Goal: Task Accomplishment & Management: Manage account settings

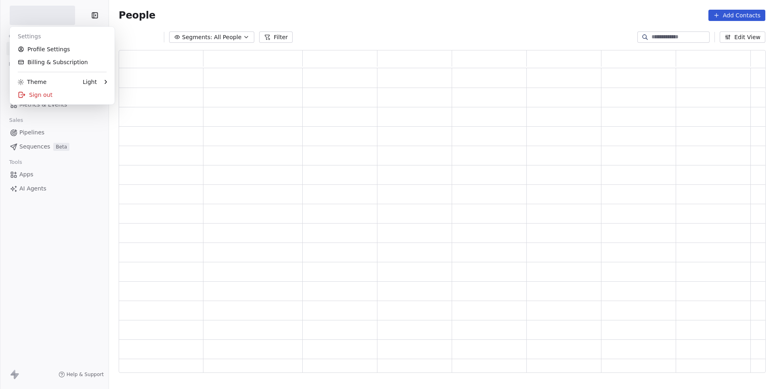
click at [42, 16] on html "Contacts People Marketing Workflows Campaigns Metrics & Events Sales Pipelines …" at bounding box center [387, 194] width 775 height 389
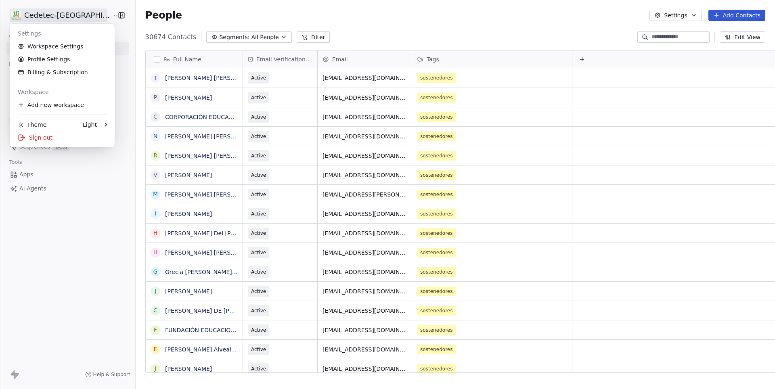
scroll to position [342, 666]
click at [43, 41] on link "Workspace Settings" at bounding box center [62, 46] width 98 height 13
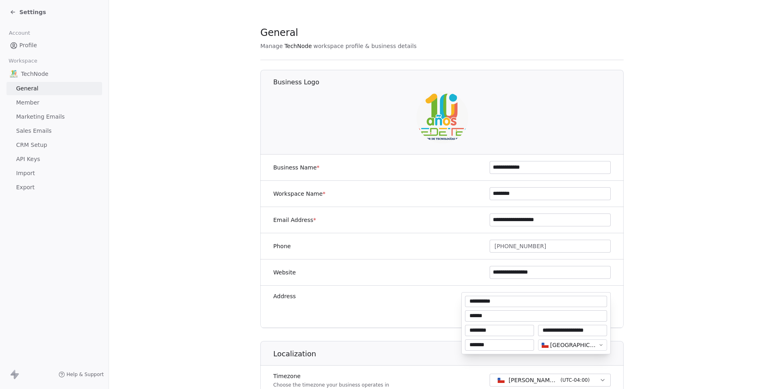
click at [553, 299] on body "**********" at bounding box center [387, 194] width 775 height 389
click at [243, 222] on html "**********" at bounding box center [387, 194] width 775 height 389
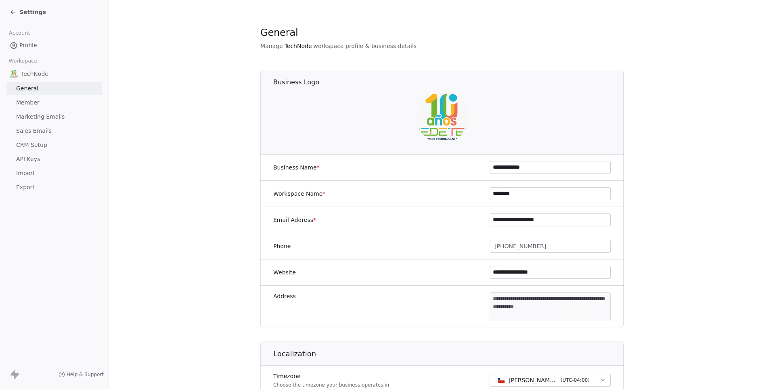
click at [36, 41] on span "Profile" at bounding box center [28, 45] width 18 height 8
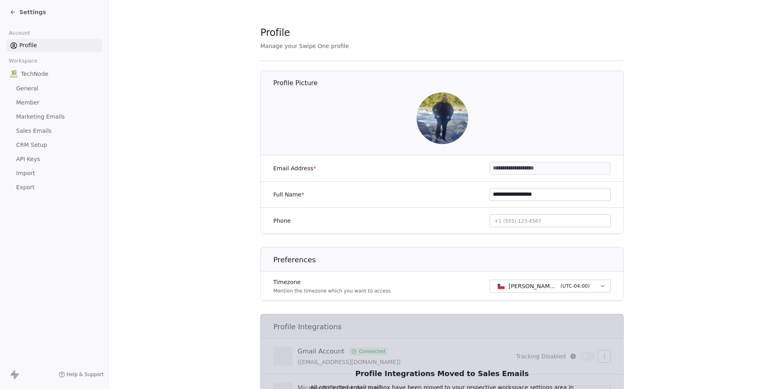
scroll to position [16, 0]
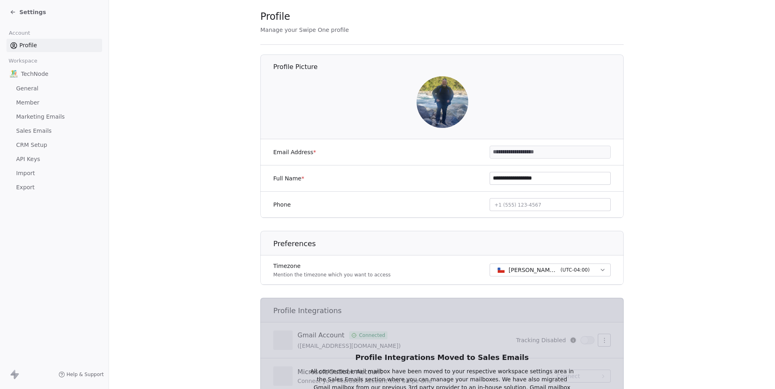
click at [31, 117] on span "Marketing Emails" at bounding box center [40, 117] width 48 height 8
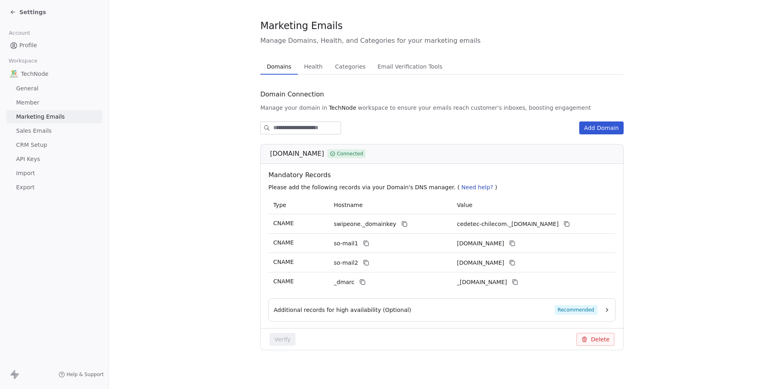
scroll to position [7, 0]
click at [308, 59] on button "Health Health" at bounding box center [313, 67] width 31 height 16
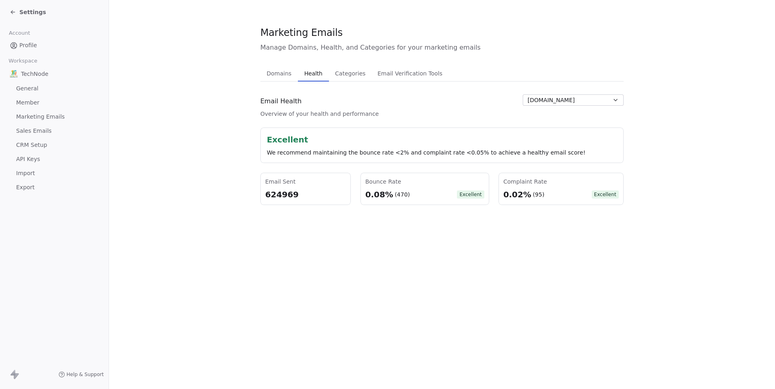
click at [33, 10] on span "Settings" at bounding box center [32, 12] width 27 height 8
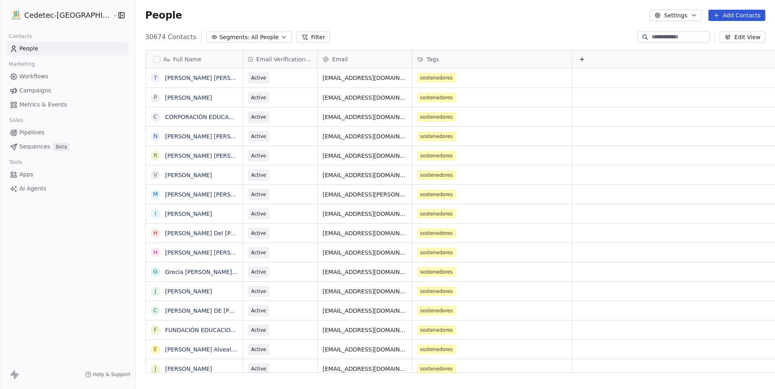
scroll to position [342, 666]
click at [29, 86] on span "Campaigns" at bounding box center [34, 90] width 31 height 8
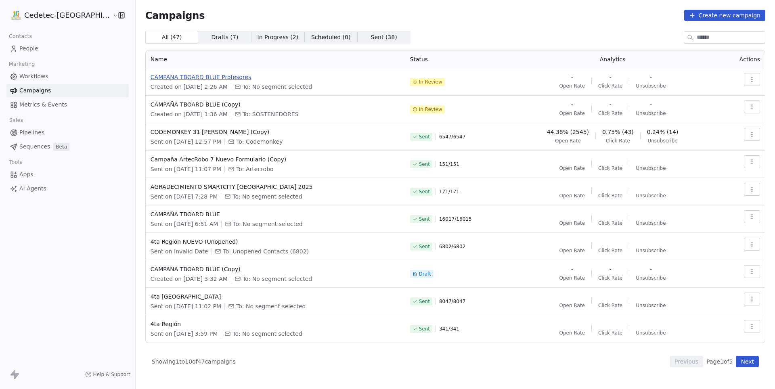
click at [182, 73] on span "CAMPAÑA TBOARD BLUE Profesores" at bounding box center [276, 77] width 250 height 8
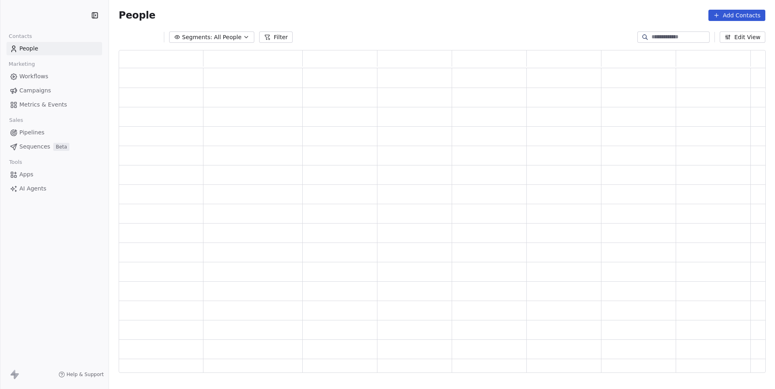
scroll to position [323, 646]
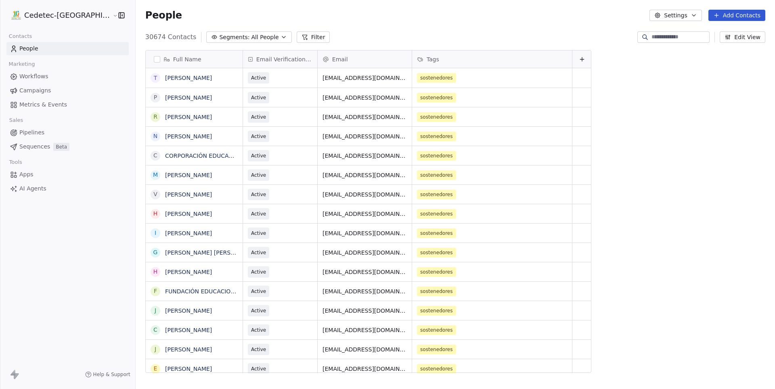
click at [63, 21] on html "Cedetec-Chile Contacts People Marketing Workflows Campaigns Metrics & Events Sa…" at bounding box center [387, 194] width 775 height 389
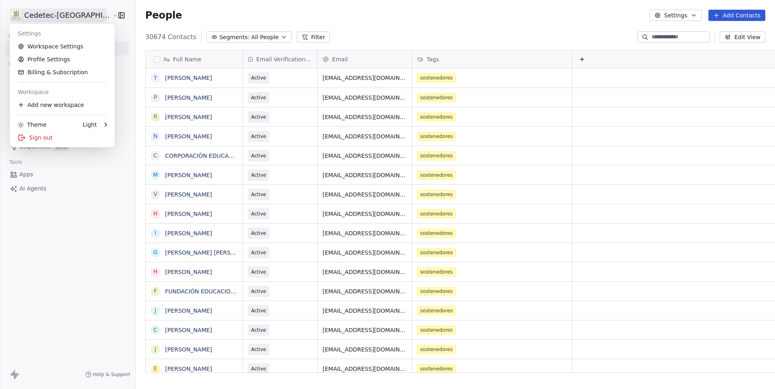
scroll to position [342, 666]
click at [54, 135] on div "Sign out" at bounding box center [62, 137] width 98 height 13
